Goal: Book appointment/travel/reservation

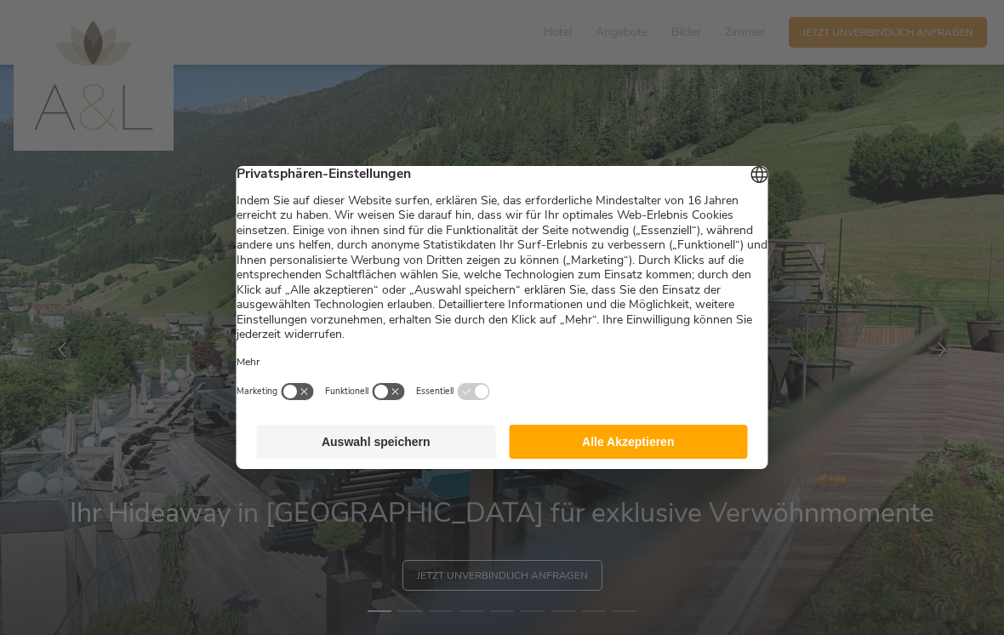
click at [673, 449] on button "Alle Akzeptieren" at bounding box center [628, 442] width 239 height 34
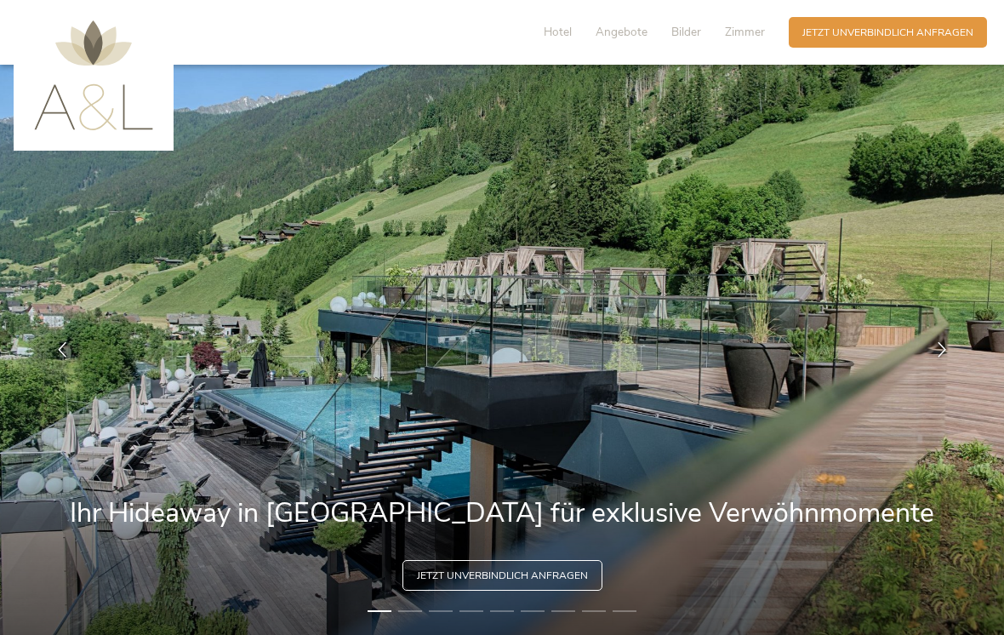
click at [604, 34] on span "Angebote" at bounding box center [622, 32] width 52 height 16
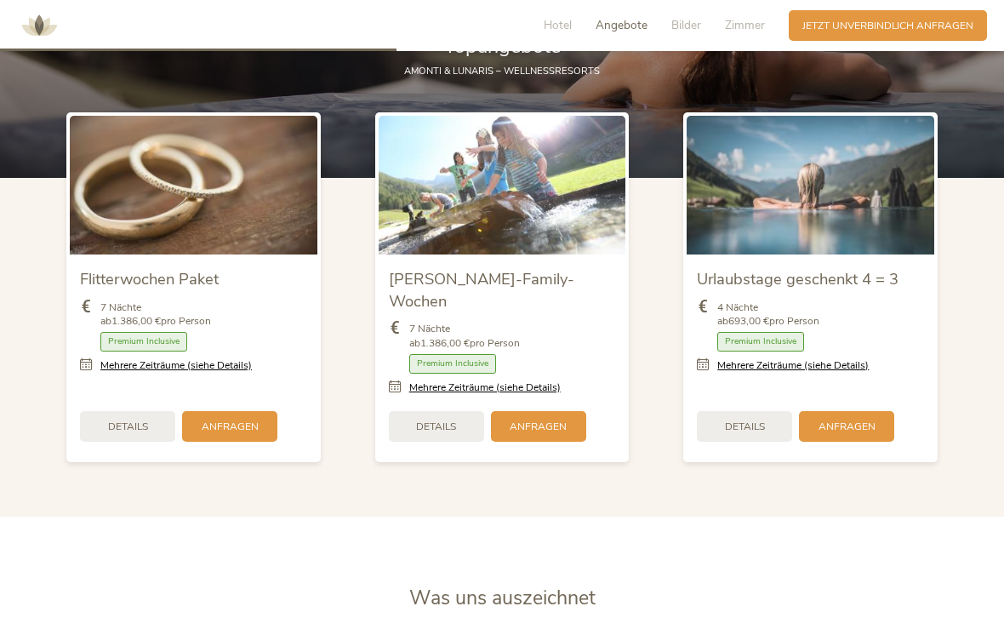
scroll to position [1690, 0]
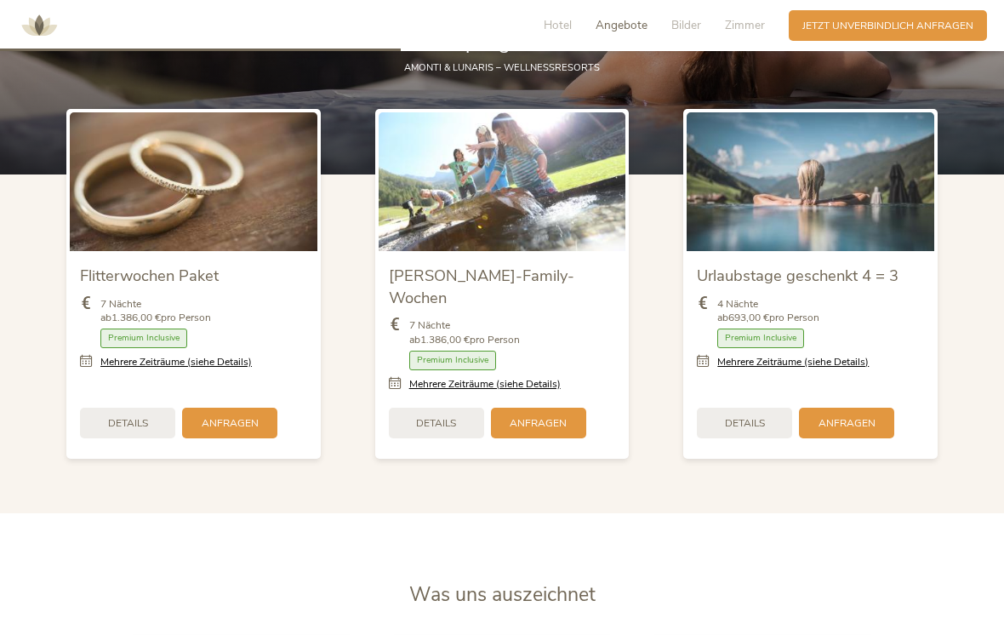
click at [843, 369] on link "Mehrere Zeiträume (siehe Details)" at bounding box center [792, 362] width 151 height 14
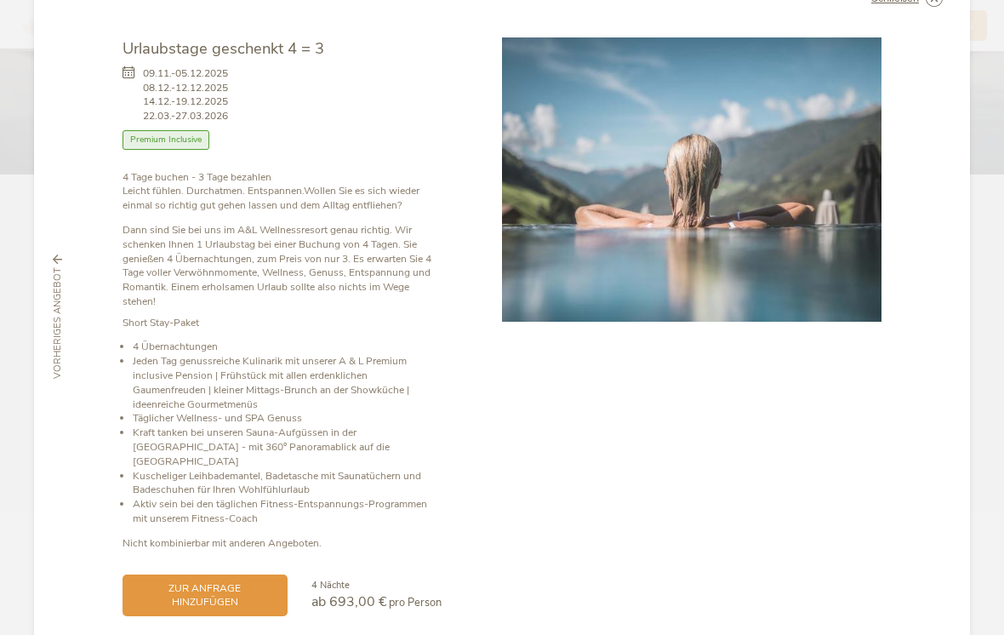
scroll to position [57, 0]
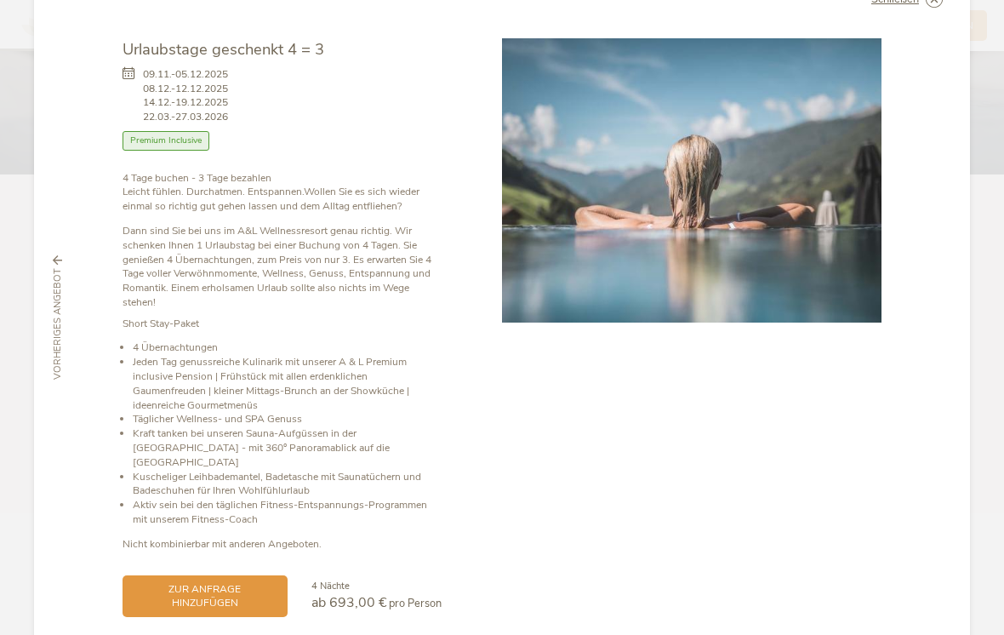
click at [179, 582] on span "zur Anfrage hinzufügen" at bounding box center [205, 596] width 138 height 29
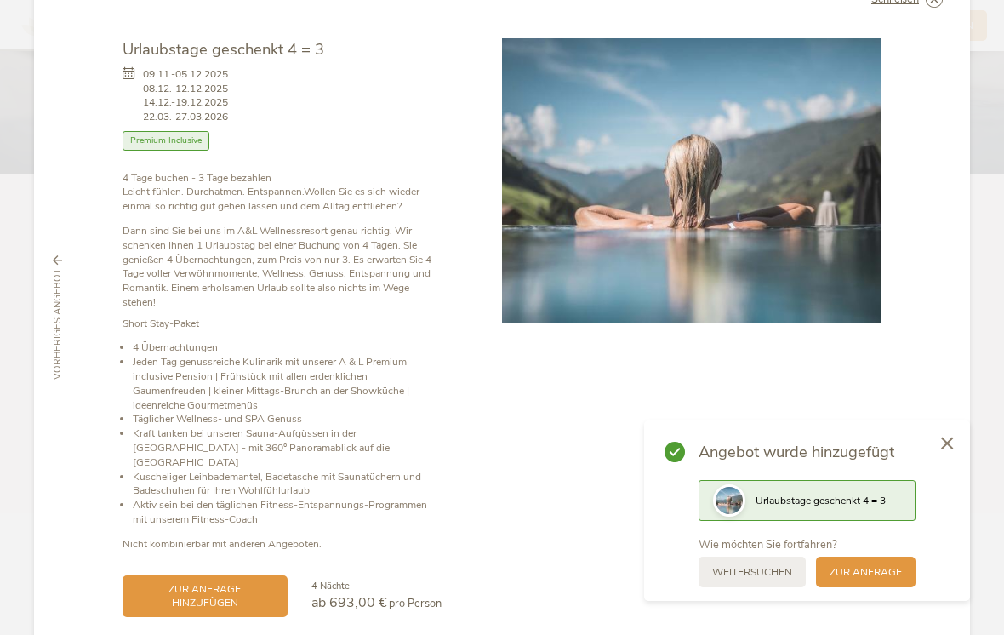
click at [878, 580] on span "zur Anfrage" at bounding box center [866, 572] width 72 height 14
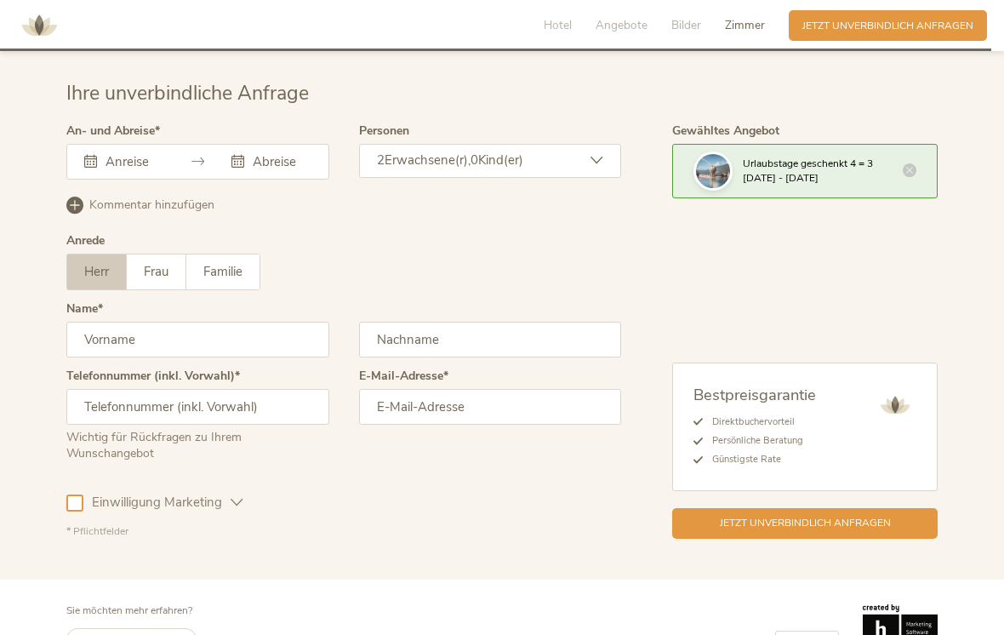
scroll to position [4234, 0]
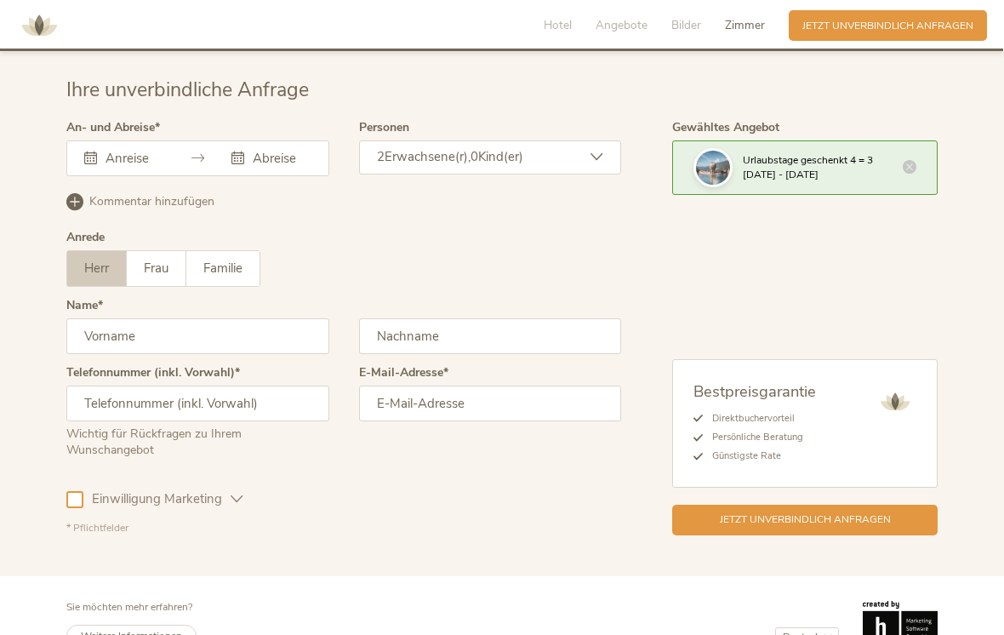
click at [150, 150] on input "text" at bounding box center [132, 158] width 62 height 17
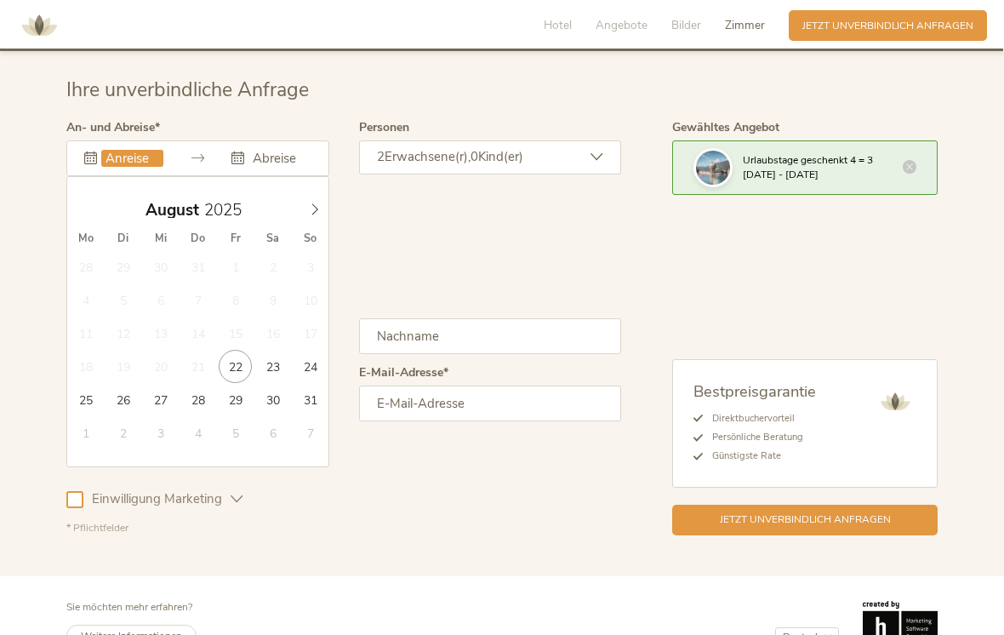
click at [325, 195] on span at bounding box center [314, 206] width 29 height 24
type input "21.09.2025"
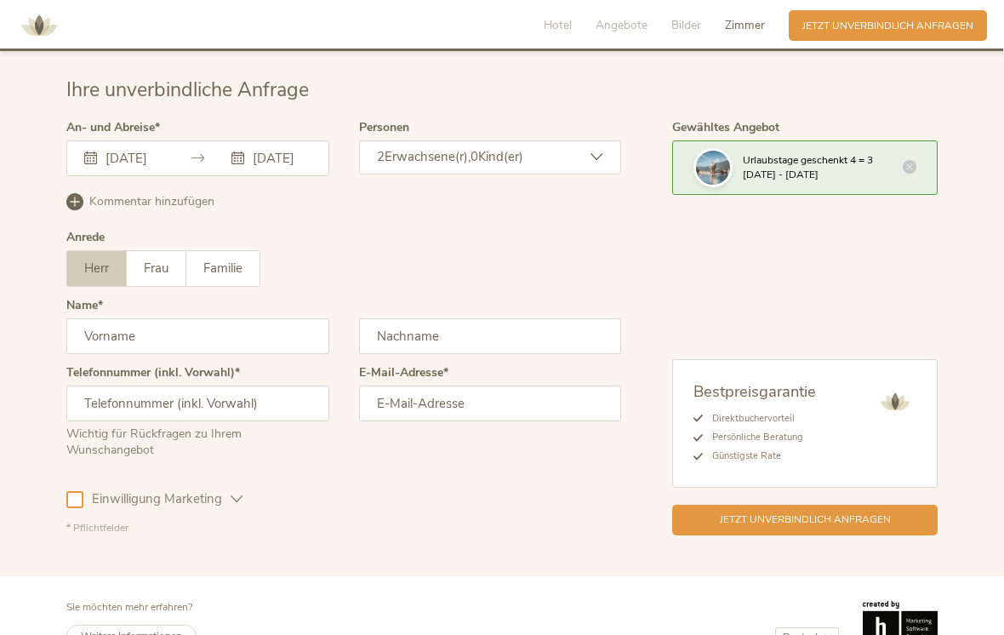
click at [271, 150] on input "24.09.2025" at bounding box center [280, 158] width 62 height 17
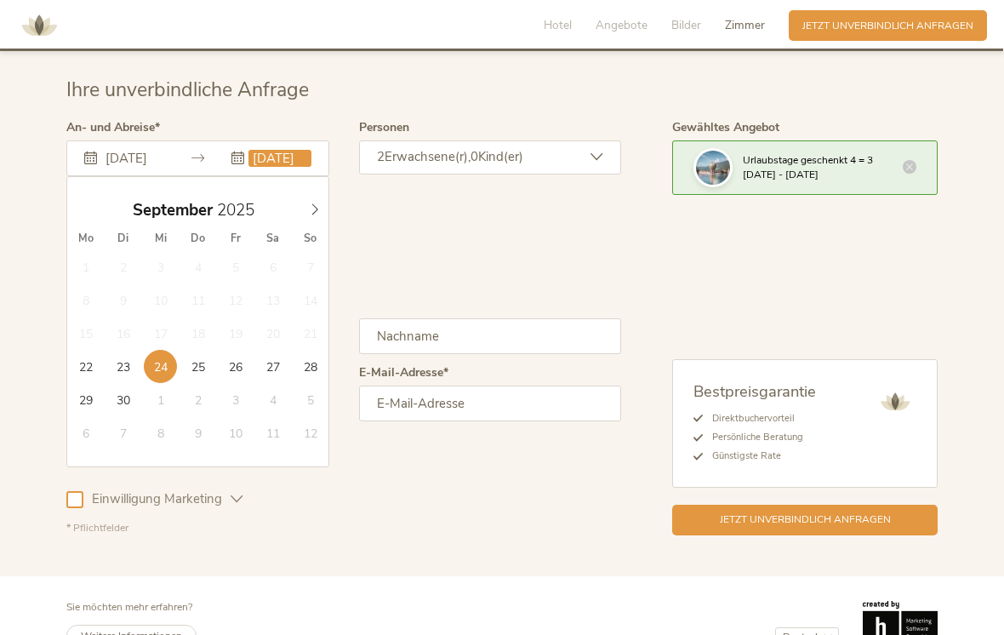
type input "25.09.2025"
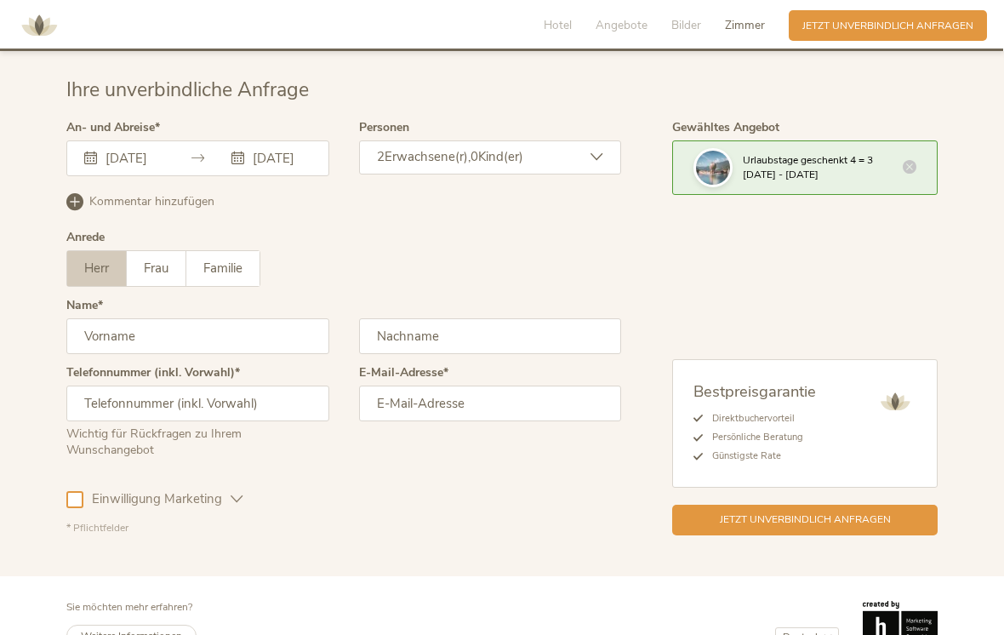
click at [164, 260] on span "Frau" at bounding box center [156, 268] width 25 height 17
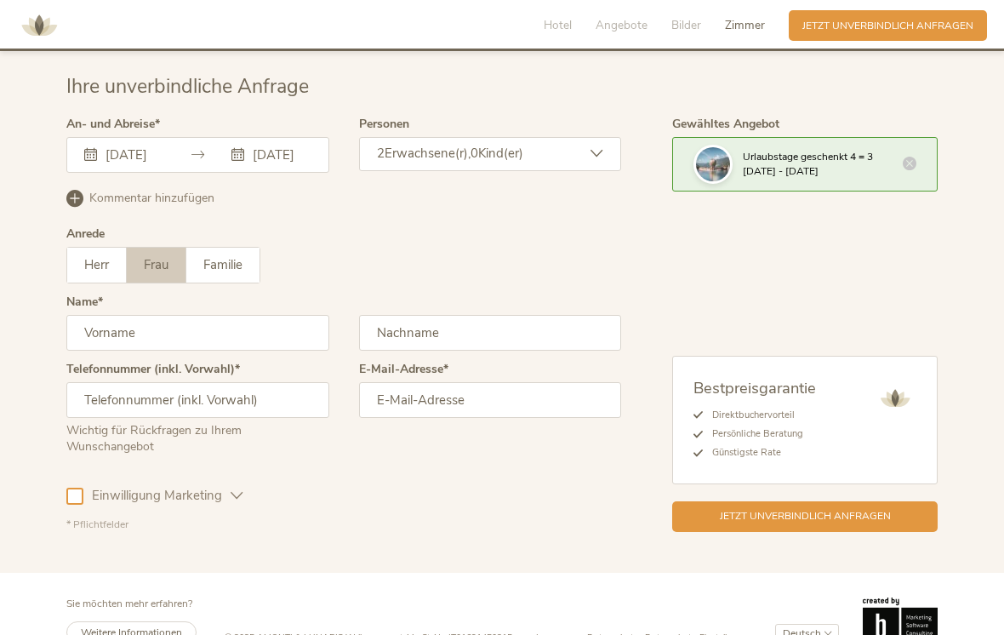
click at [274, 319] on input "text" at bounding box center [197, 333] width 263 height 36
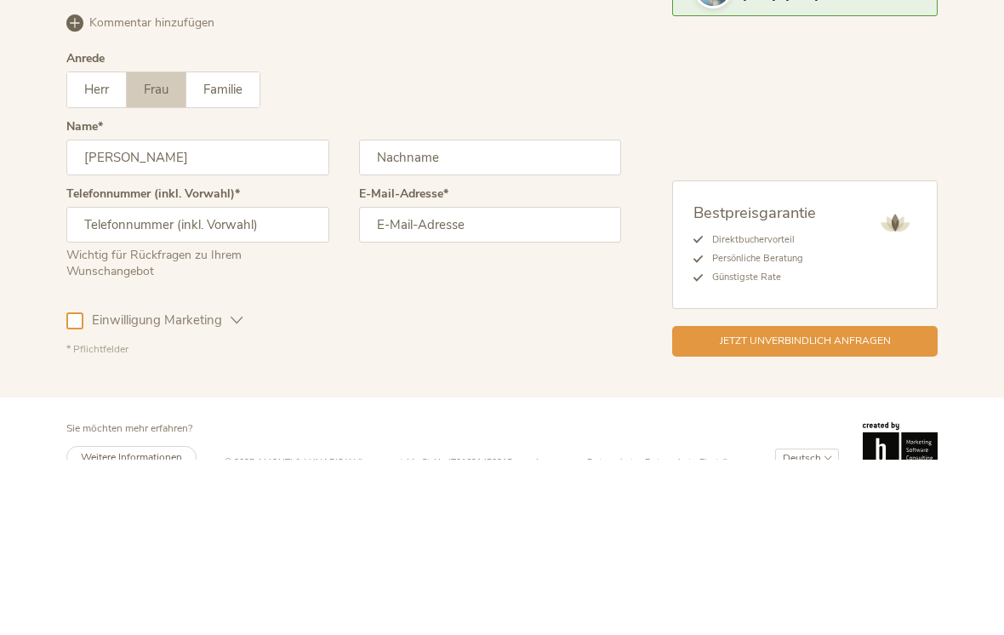
type input "Katharina"
click at [502, 315] on input "text" at bounding box center [490, 333] width 263 height 36
type input "Eisenzopf"
click at [264, 382] on input "text" at bounding box center [197, 400] width 263 height 36
type input "00436765972445"
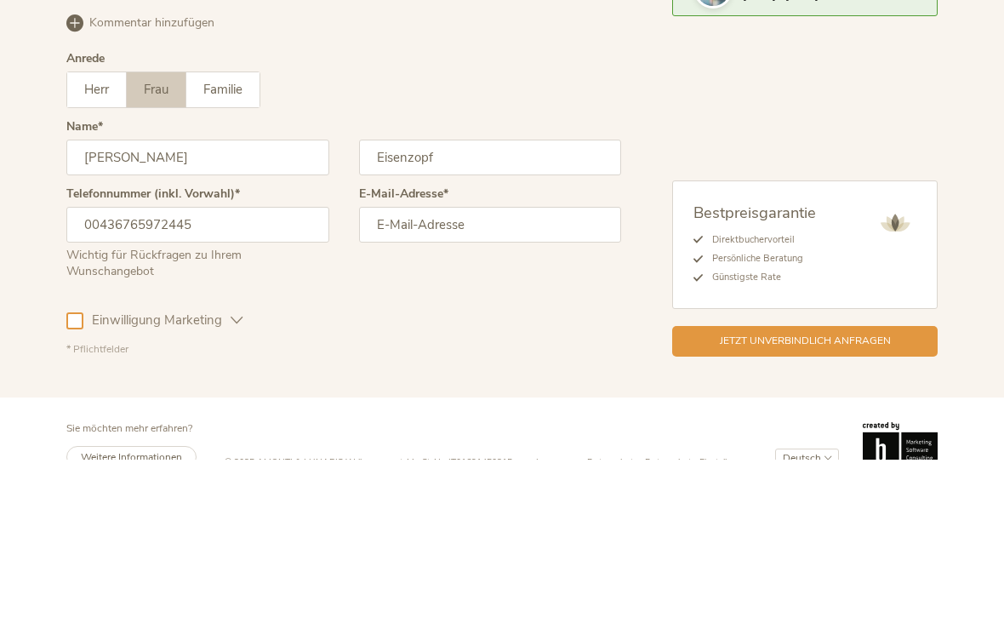
click at [477, 382] on input "email" at bounding box center [490, 400] width 263 height 36
type input "k"
type input "k.hoellwerth@gmx.at"
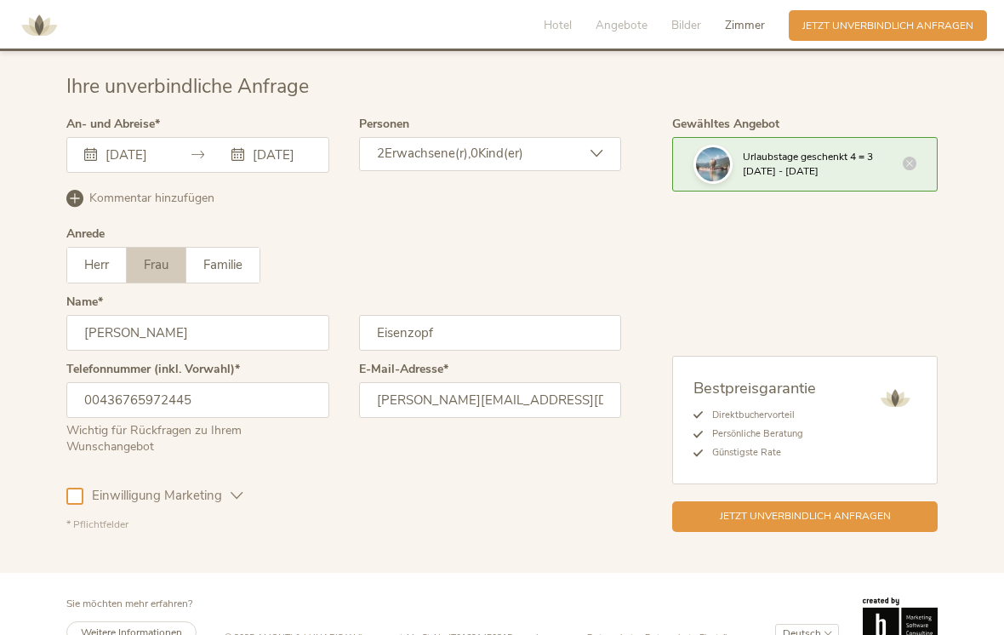
click at [89, 487] on span "Einwilligung Marketing" at bounding box center [156, 496] width 147 height 18
click at [239, 490] on icon at bounding box center [237, 495] width 13 height 13
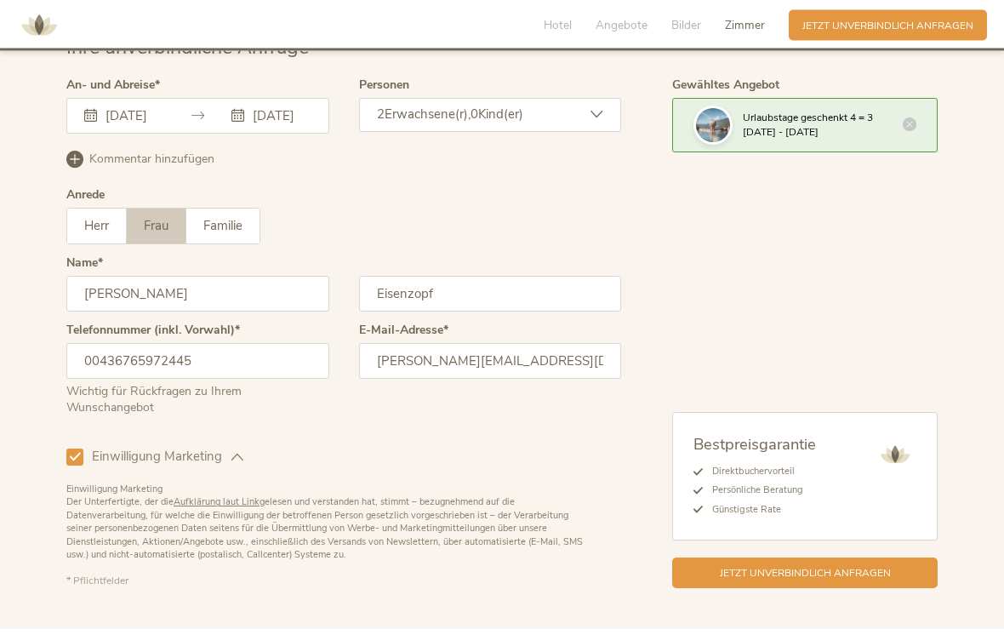
scroll to position [4331, 0]
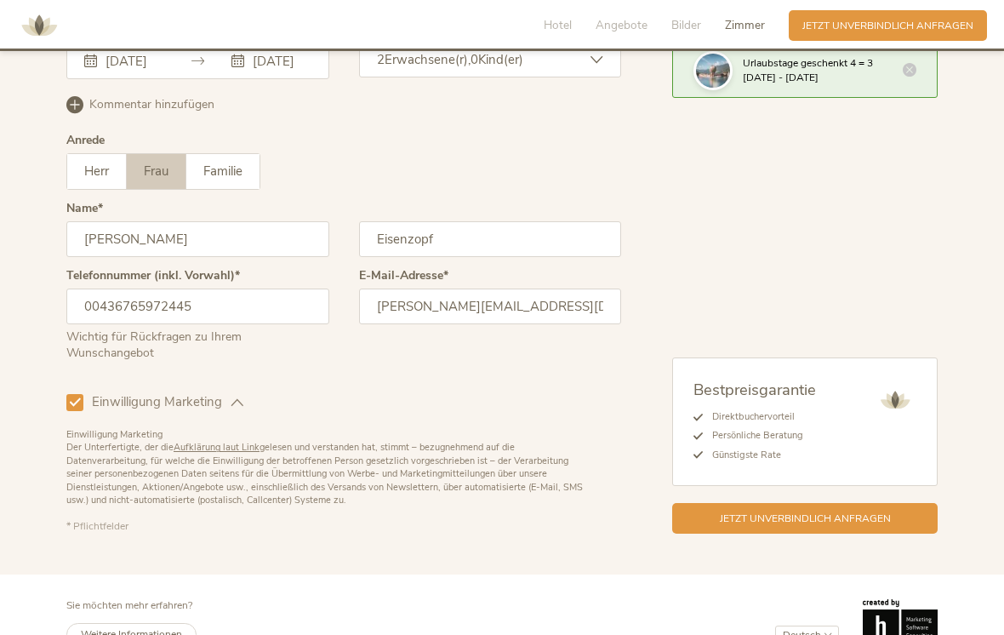
click at [849, 516] on span "Jetzt unverbindlich anfragen" at bounding box center [805, 518] width 171 height 14
